Goal: Transaction & Acquisition: Purchase product/service

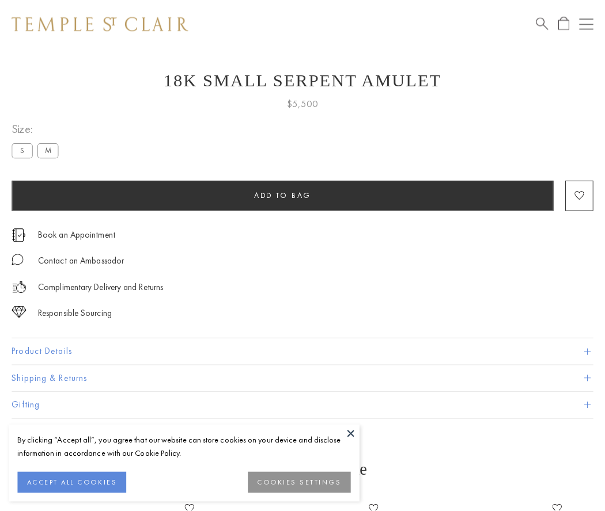
scroll to position [43, 0]
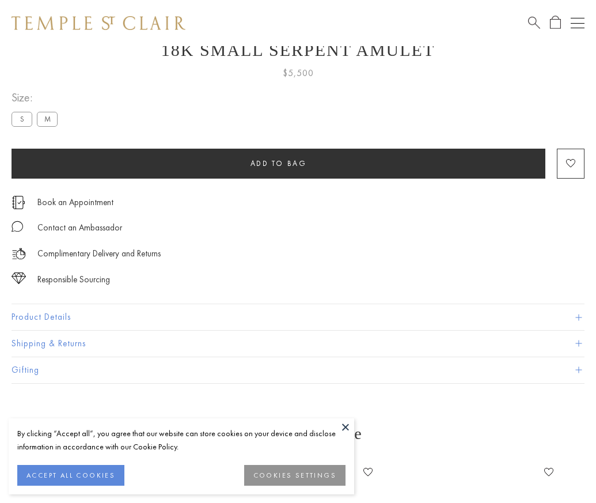
click at [278, 163] on span "Add to bag" at bounding box center [279, 163] width 56 height 10
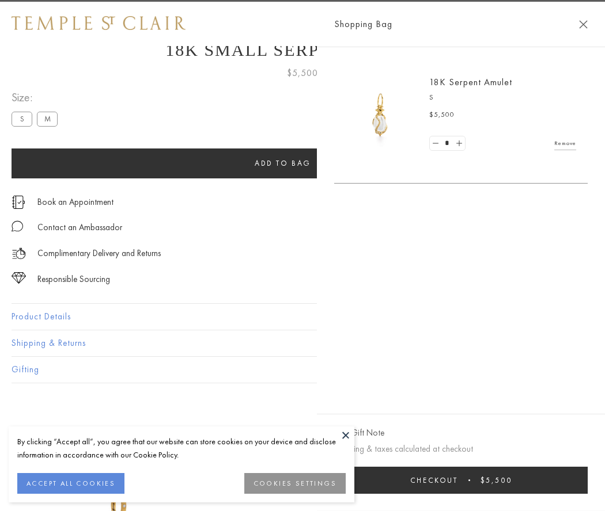
click at [475, 480] on button "Checkout $5,500" at bounding box center [460, 480] width 253 height 27
